Goal: Find specific page/section: Find specific page/section

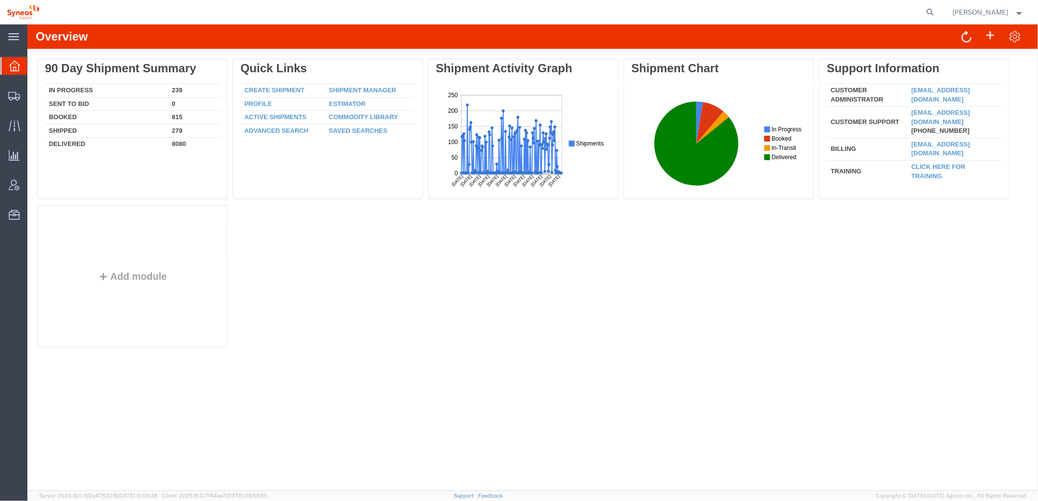
click at [17, 173] on ul "Overview Shipments Shipment Manager Create Shipment Create from Template Estima…" at bounding box center [13, 145] width 27 height 179
click at [16, 180] on icon at bounding box center [14, 185] width 11 height 11
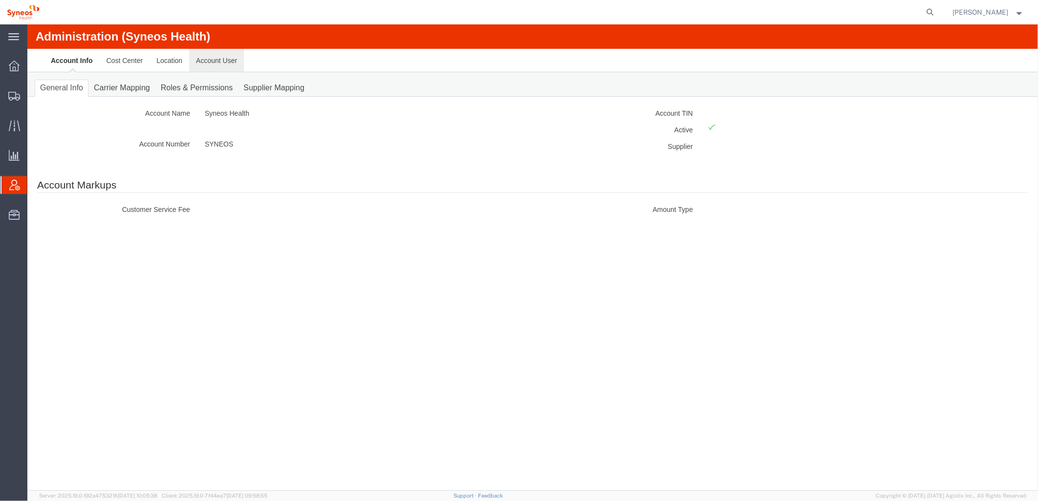
click at [220, 59] on link "Account User" at bounding box center [216, 59] width 55 height 23
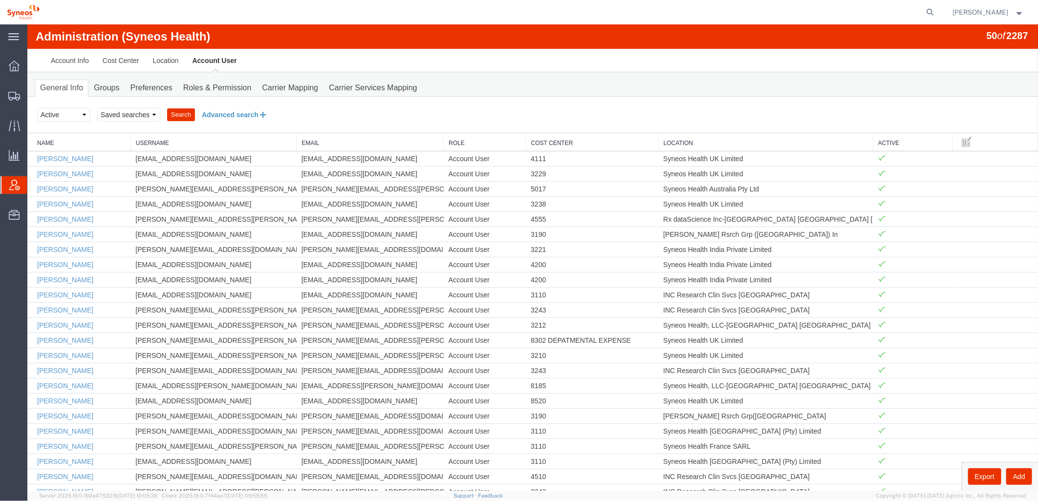
click at [251, 116] on button "Advanced search" at bounding box center [235, 114] width 80 height 17
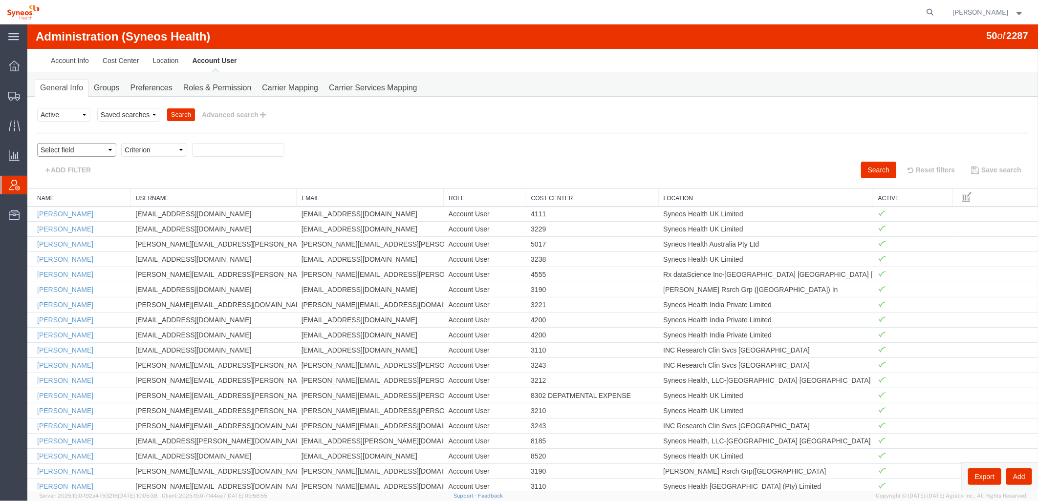
click at [103, 147] on select "Select field Cost Center Email Location Name Role Username" at bounding box center [76, 150] width 79 height 14
select select "locationName"
click at [37, 143] on select "Select field Cost Center Email Location Name Role Username" at bounding box center [76, 150] width 79 height 14
click at [161, 148] on select "Criterion contains does not contain is is blank is not blank starts with" at bounding box center [154, 150] width 66 height 14
select select "contains"
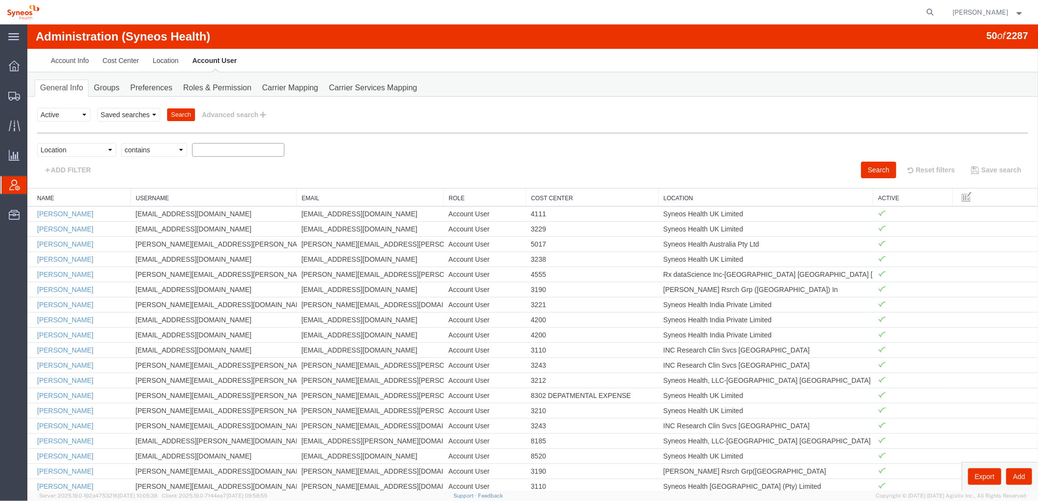
click at [121, 143] on select "Criterion contains does not contain is is blank is not blank starts with" at bounding box center [154, 150] width 66 height 14
click at [209, 147] on input "text" at bounding box center [238, 150] width 92 height 14
drag, startPoint x: 870, startPoint y: 169, endPoint x: 809, endPoint y: 225, distance: 83.7
click at [870, 169] on button "Search" at bounding box center [878, 169] width 35 height 17
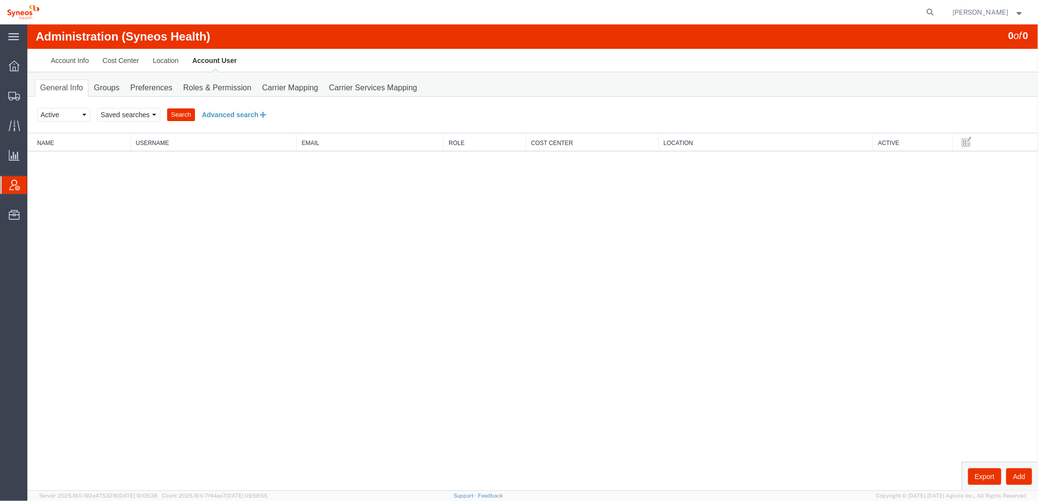
click at [239, 113] on button "Advanced search" at bounding box center [235, 114] width 80 height 17
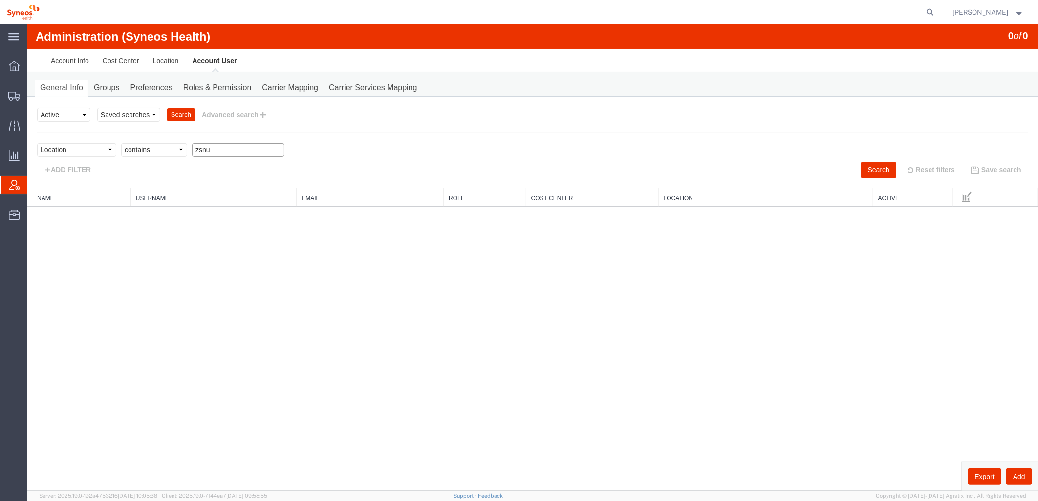
drag, startPoint x: 215, startPoint y: 149, endPoint x: 198, endPoint y: 147, distance: 16.7
click at [198, 147] on input "zsnu" at bounding box center [238, 150] width 92 height 14
type input "zdnu"
click at [867, 171] on button "Search" at bounding box center [878, 169] width 35 height 17
